Goal: Navigation & Orientation: Find specific page/section

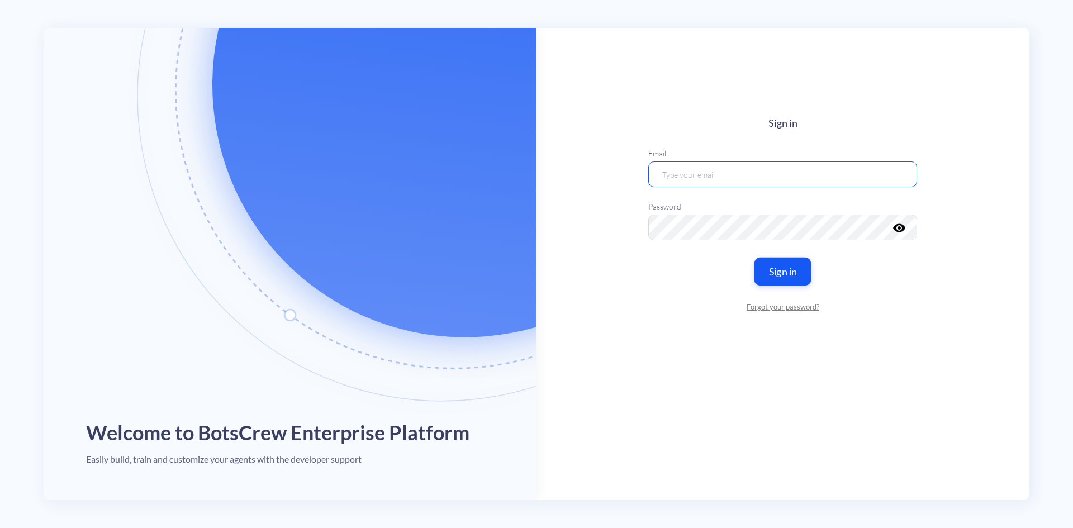
type input "[EMAIL_ADDRESS][DOMAIN_NAME]"
click at [793, 271] on button "Sign in" at bounding box center [783, 271] width 57 height 28
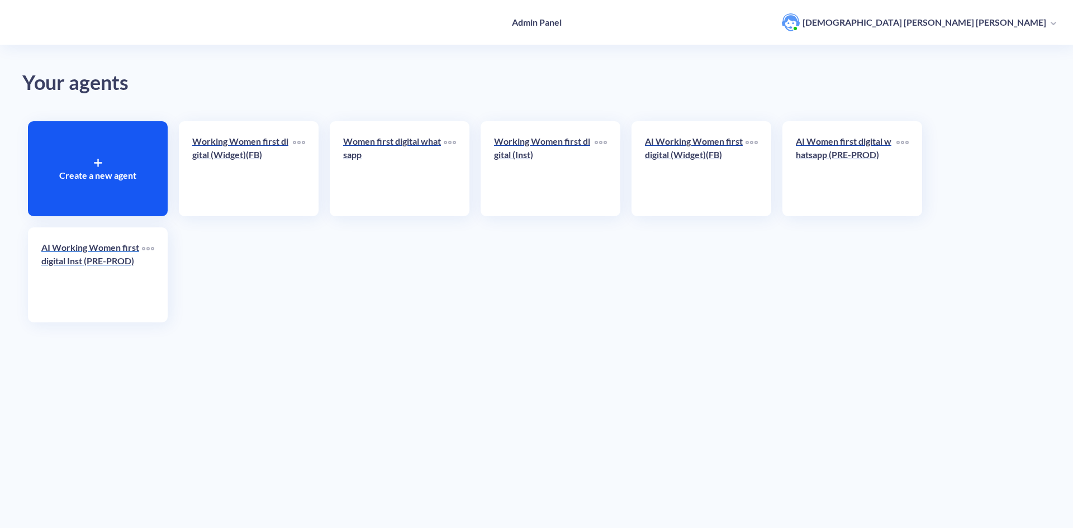
click at [103, 263] on p "AI Working Women first digital Inst (PRE-PROD)" at bounding box center [91, 254] width 101 height 27
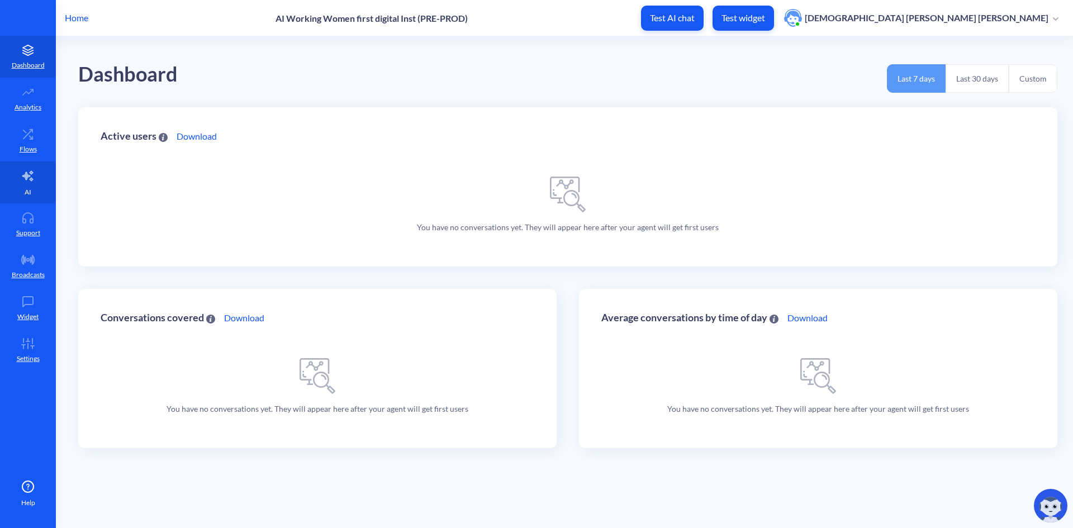
click at [26, 181] on icon at bounding box center [27, 175] width 13 height 13
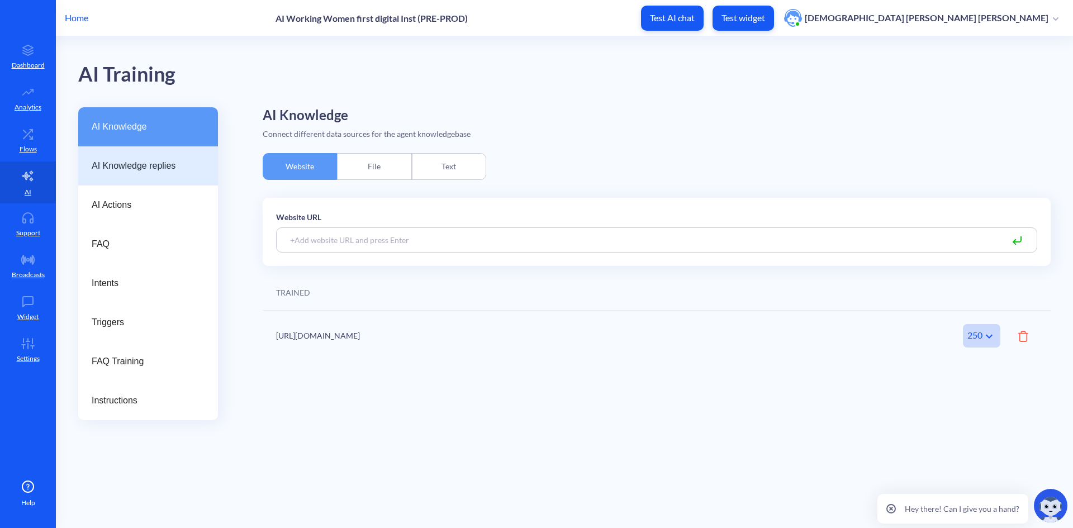
click at [131, 165] on span "AI Knowledge replies" at bounding box center [144, 165] width 104 height 13
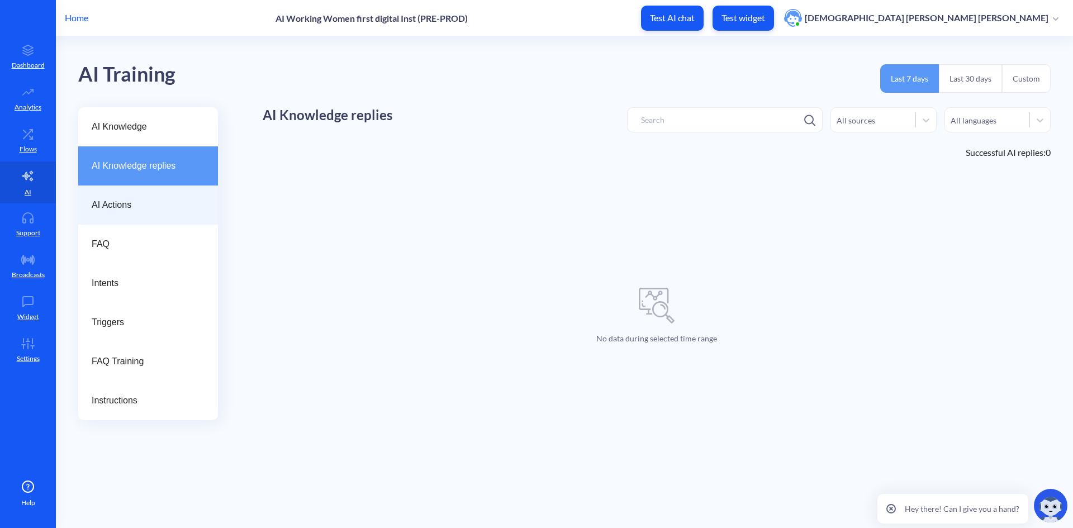
click at [127, 211] on span "AI Actions" at bounding box center [144, 204] width 104 height 13
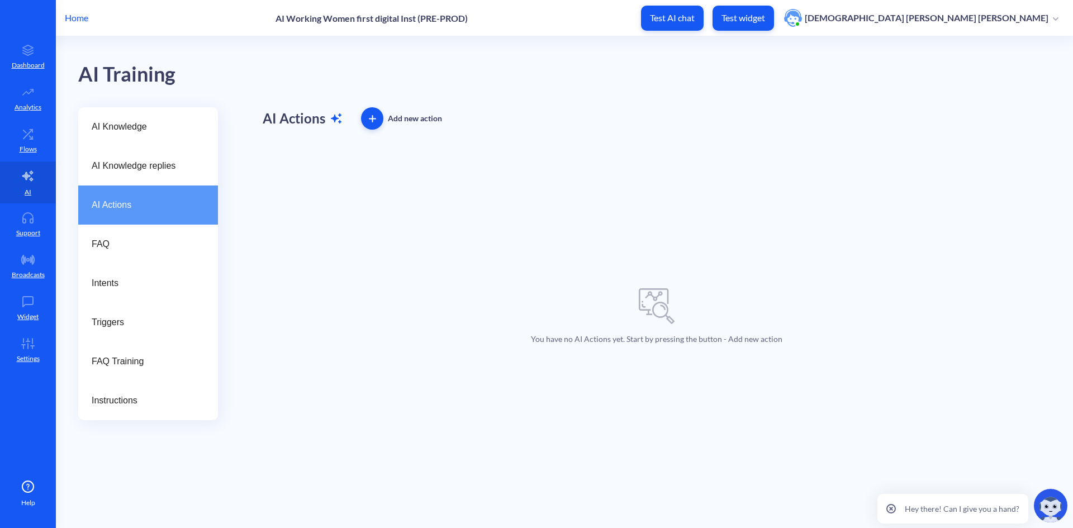
click at [82, 20] on p "Home" at bounding box center [76, 17] width 23 height 13
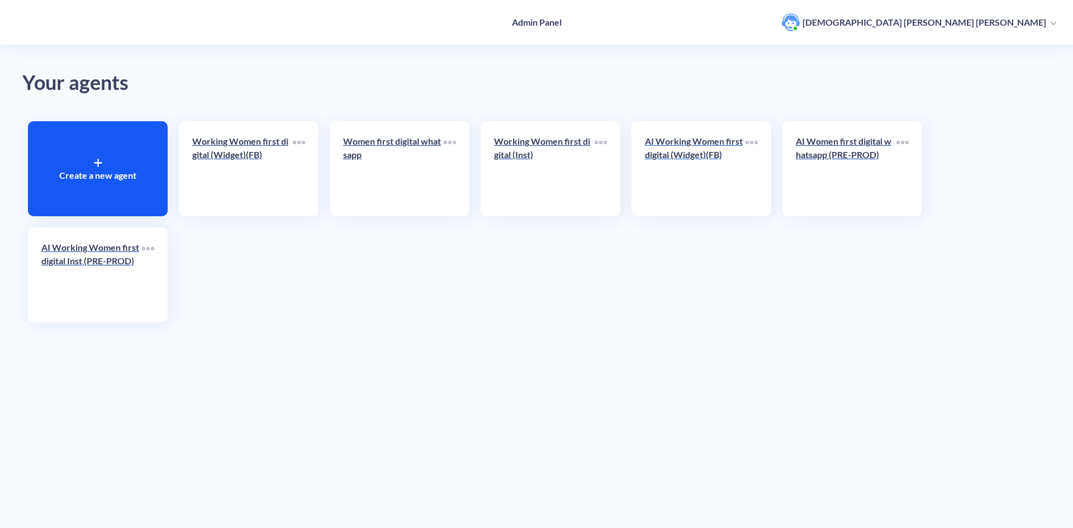
click at [678, 153] on p "AI Working Women first digital (Widget)(FB)" at bounding box center [695, 148] width 101 height 27
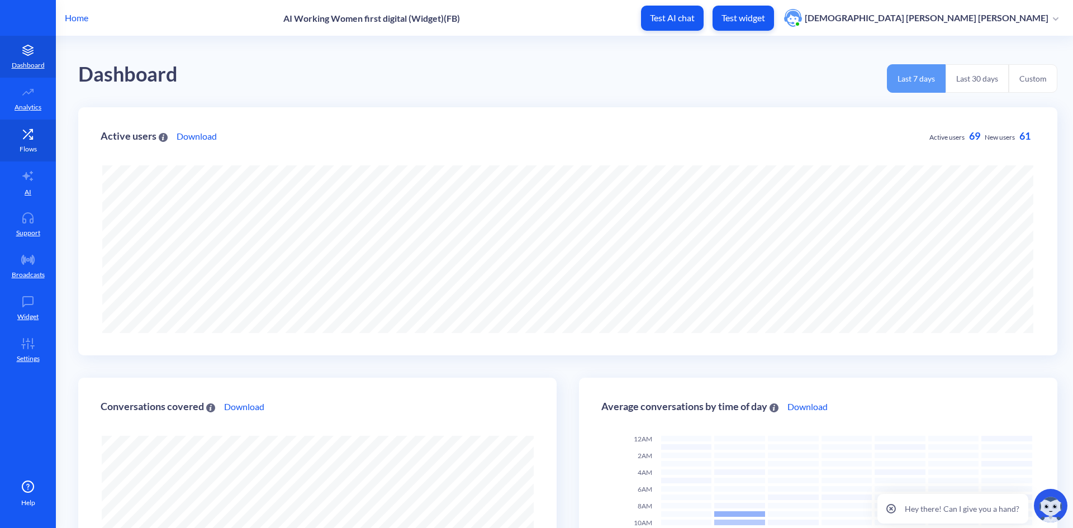
click at [30, 136] on icon at bounding box center [30, 137] width 3 height 3
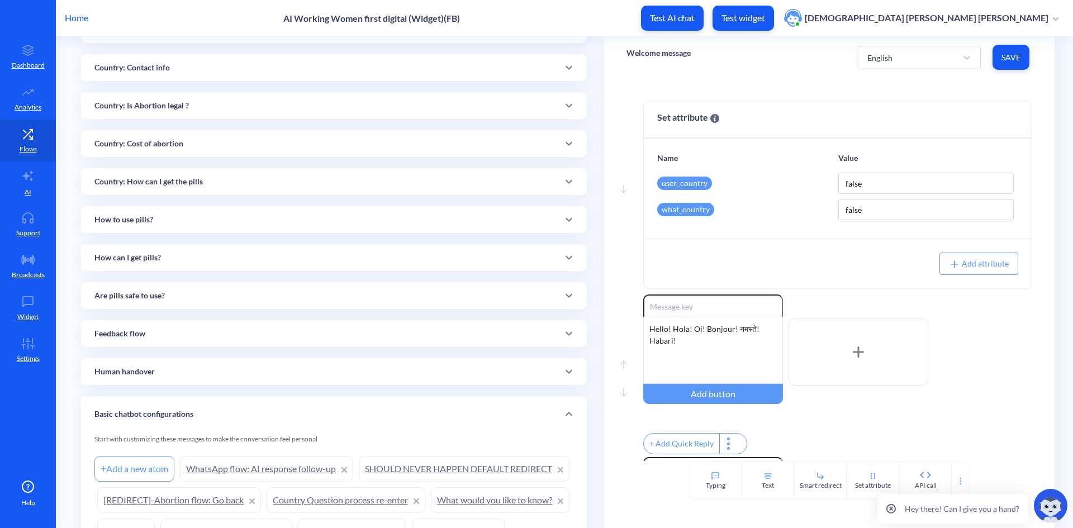
scroll to position [391, 0]
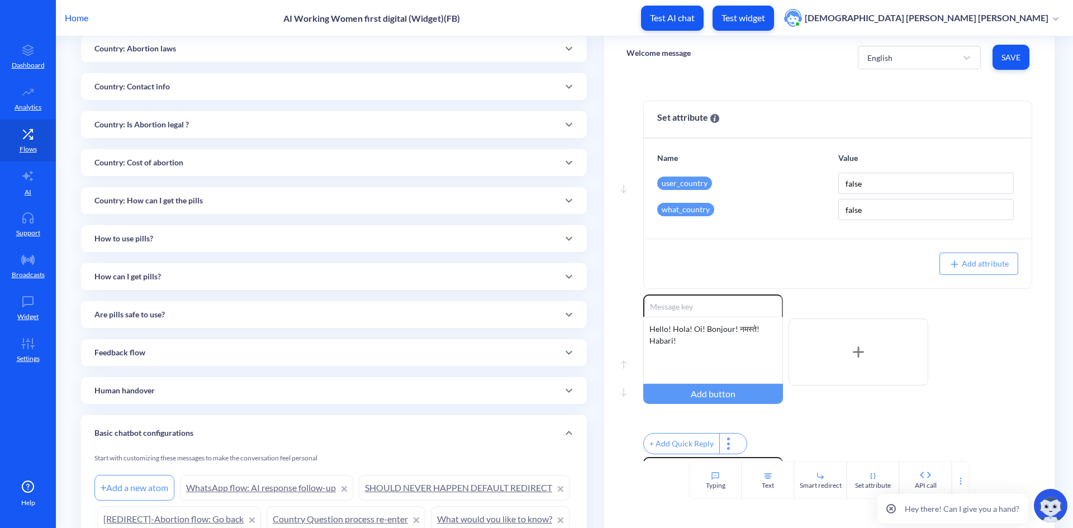
click at [77, 18] on p "Home" at bounding box center [76, 17] width 23 height 13
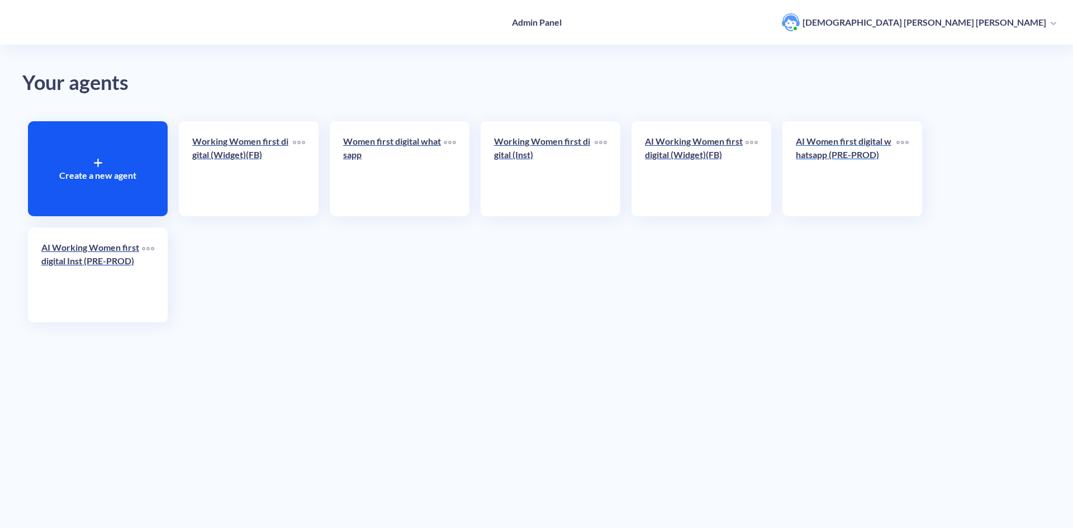
click at [832, 156] on p "AI Women first digital whatsapp (PRE-PROD)" at bounding box center [846, 148] width 101 height 27
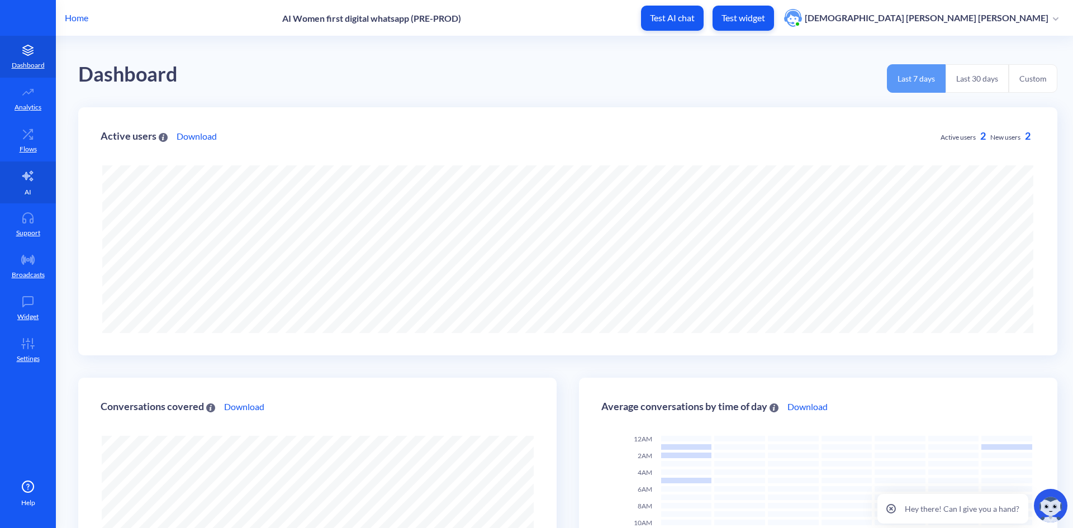
click at [26, 177] on icon at bounding box center [27, 176] width 11 height 10
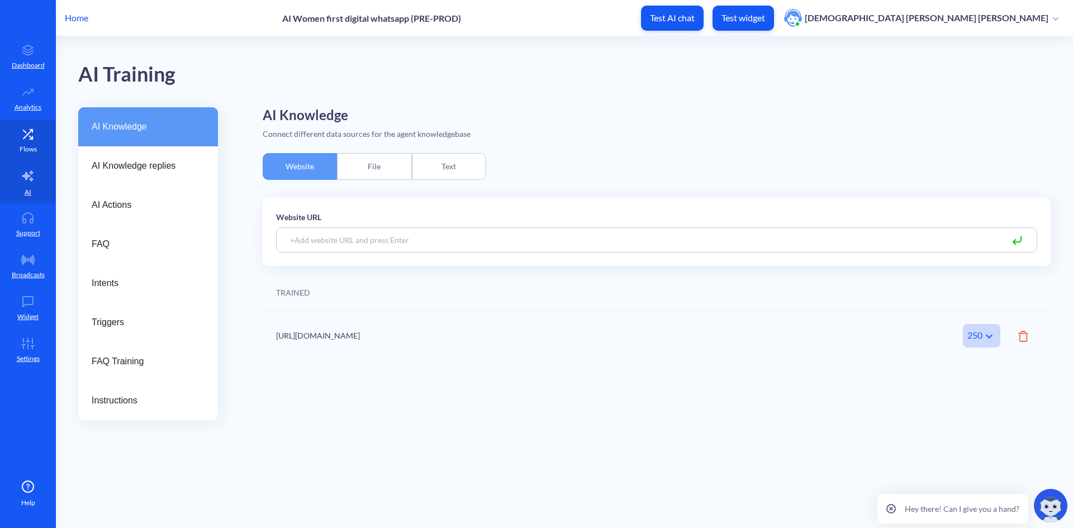
click at [25, 135] on icon at bounding box center [28, 134] width 22 height 11
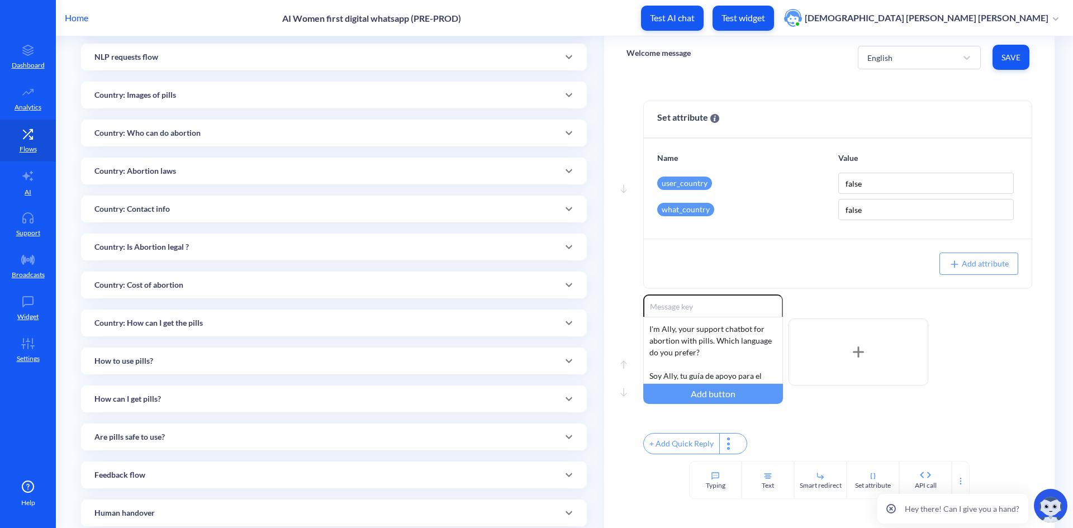
scroll to position [396, 0]
